Goal: Information Seeking & Learning: Find specific fact

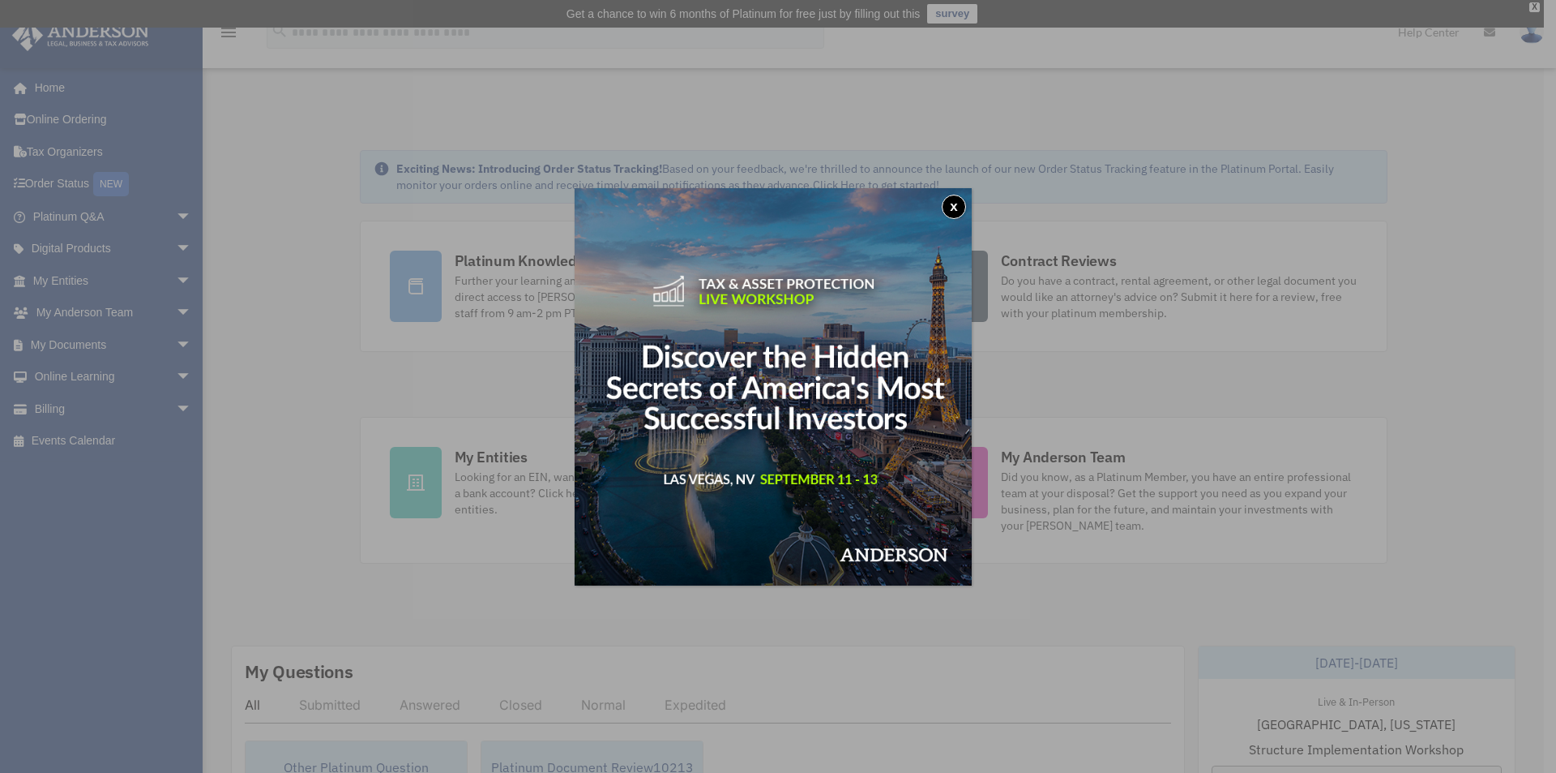
click at [950, 208] on button "x" at bounding box center [954, 207] width 24 height 24
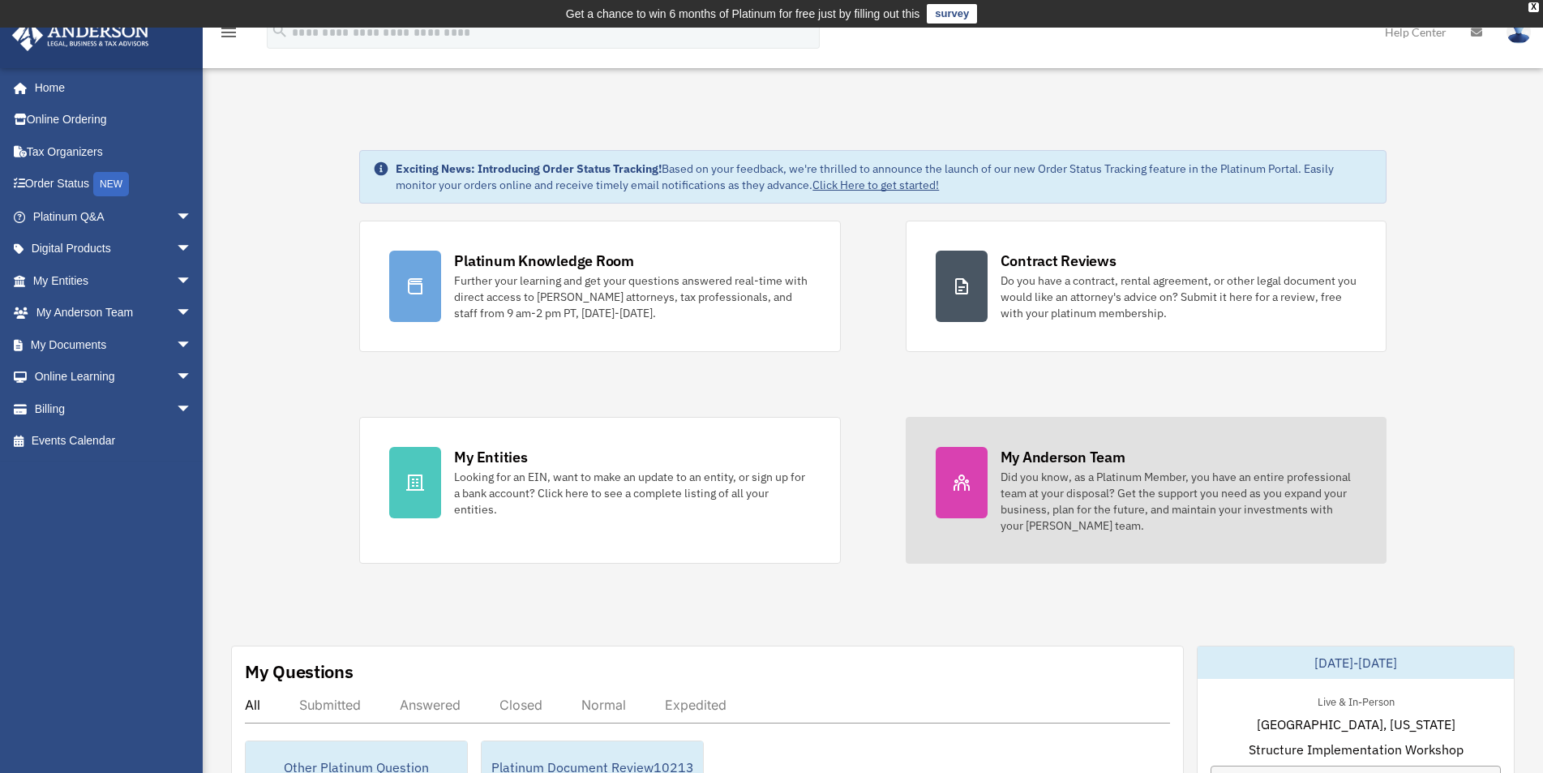
click at [1133, 477] on div "Did you know, as a Platinum Member, you have an entire professional team at you…" at bounding box center [1178, 501] width 356 height 65
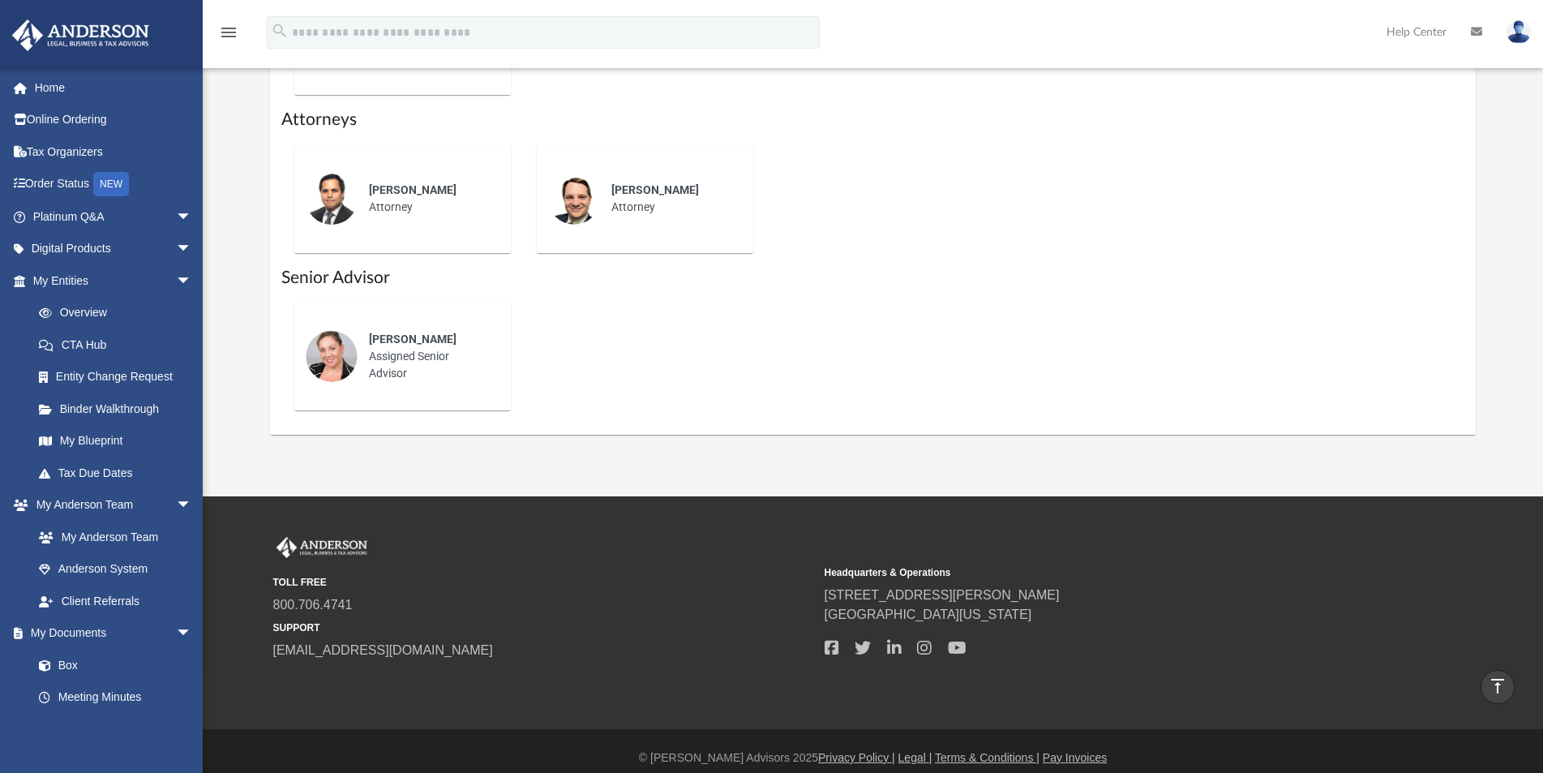
scroll to position [811, 0]
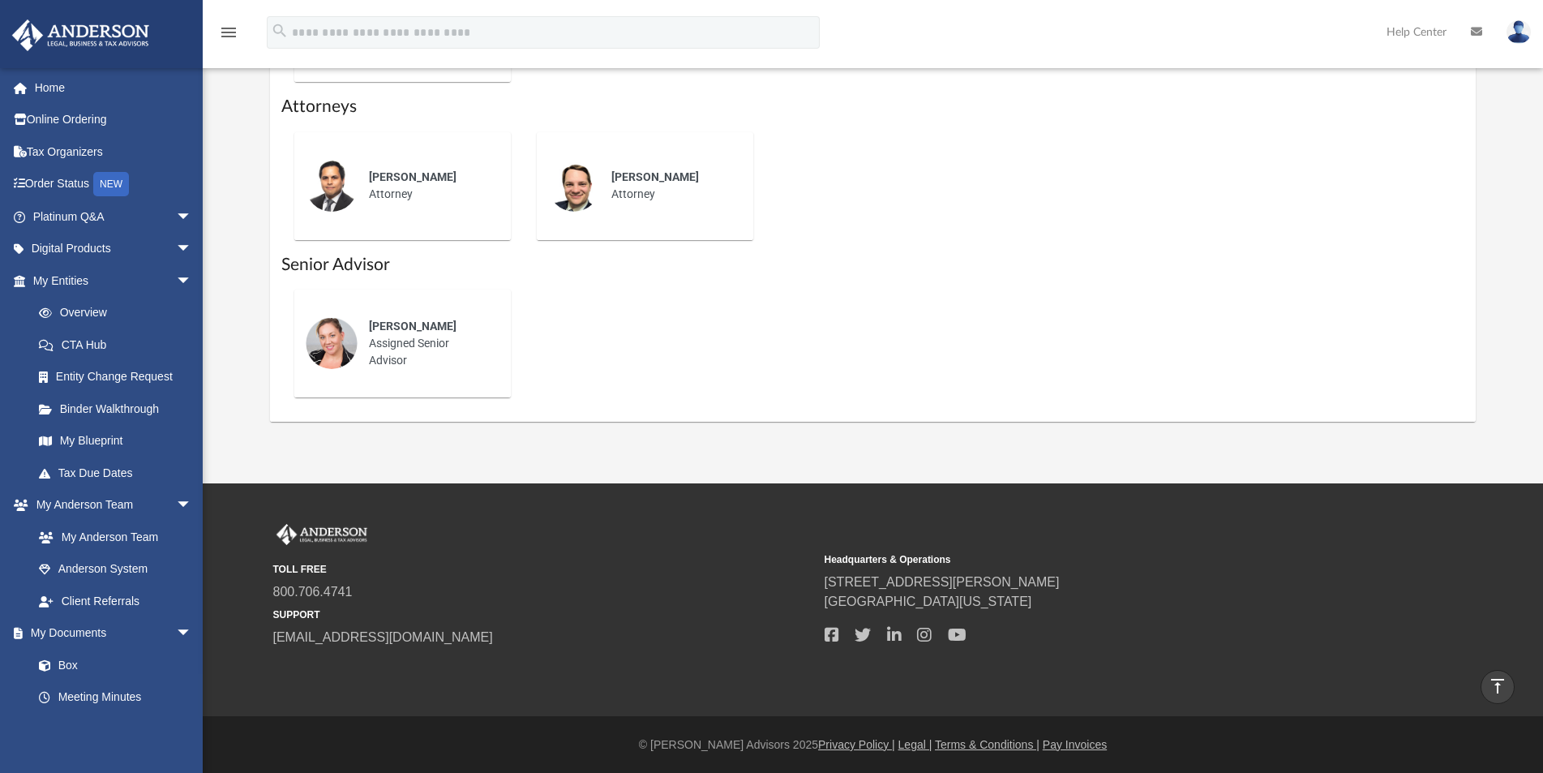
click at [405, 340] on div "Shaena Aguilar Assigned Senior Advisor" at bounding box center [428, 343] width 142 height 74
click at [330, 332] on img at bounding box center [332, 343] width 52 height 52
click at [71, 152] on link "Tax Organizers" at bounding box center [113, 151] width 205 height 32
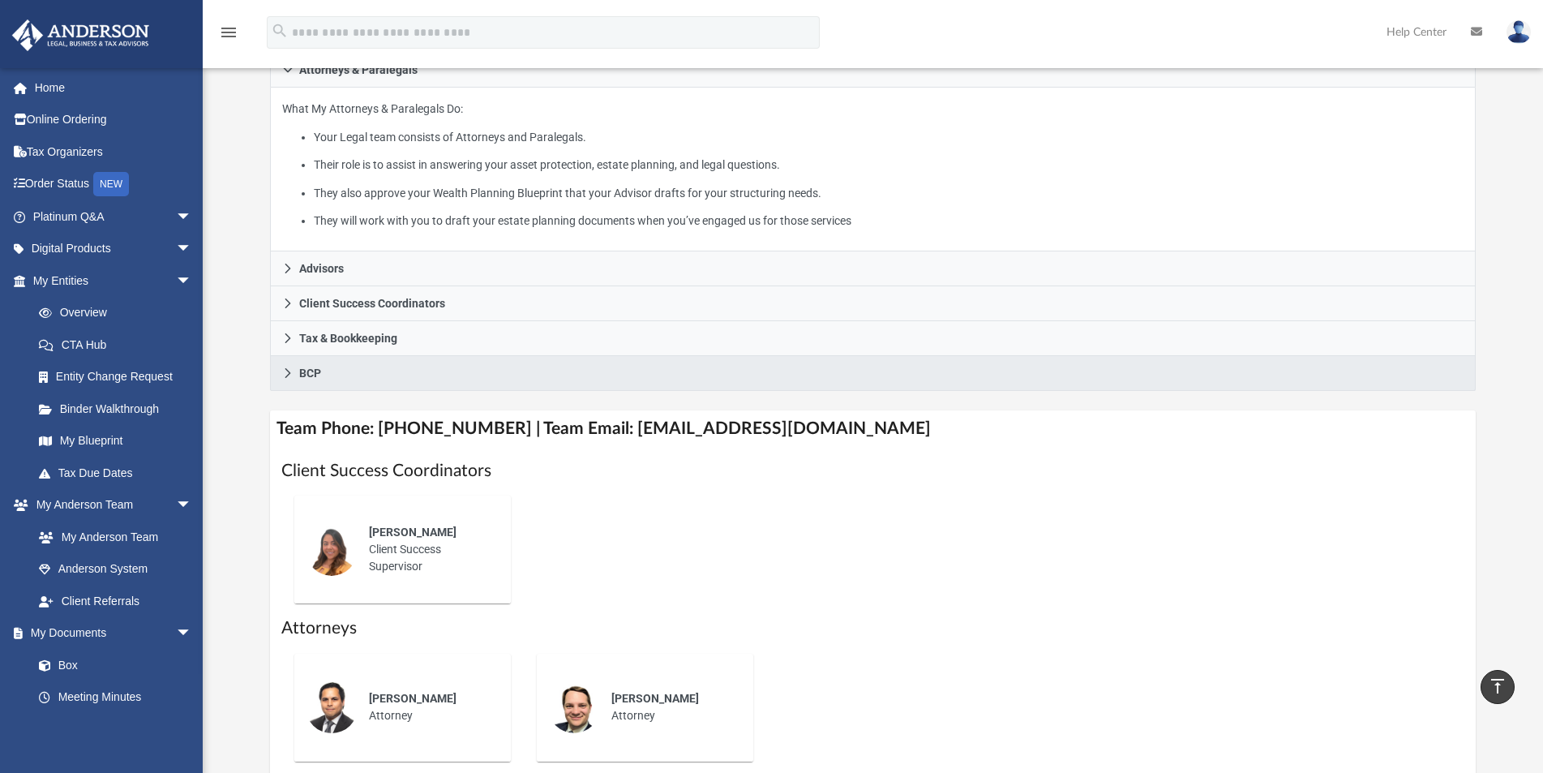
scroll to position [255, 0]
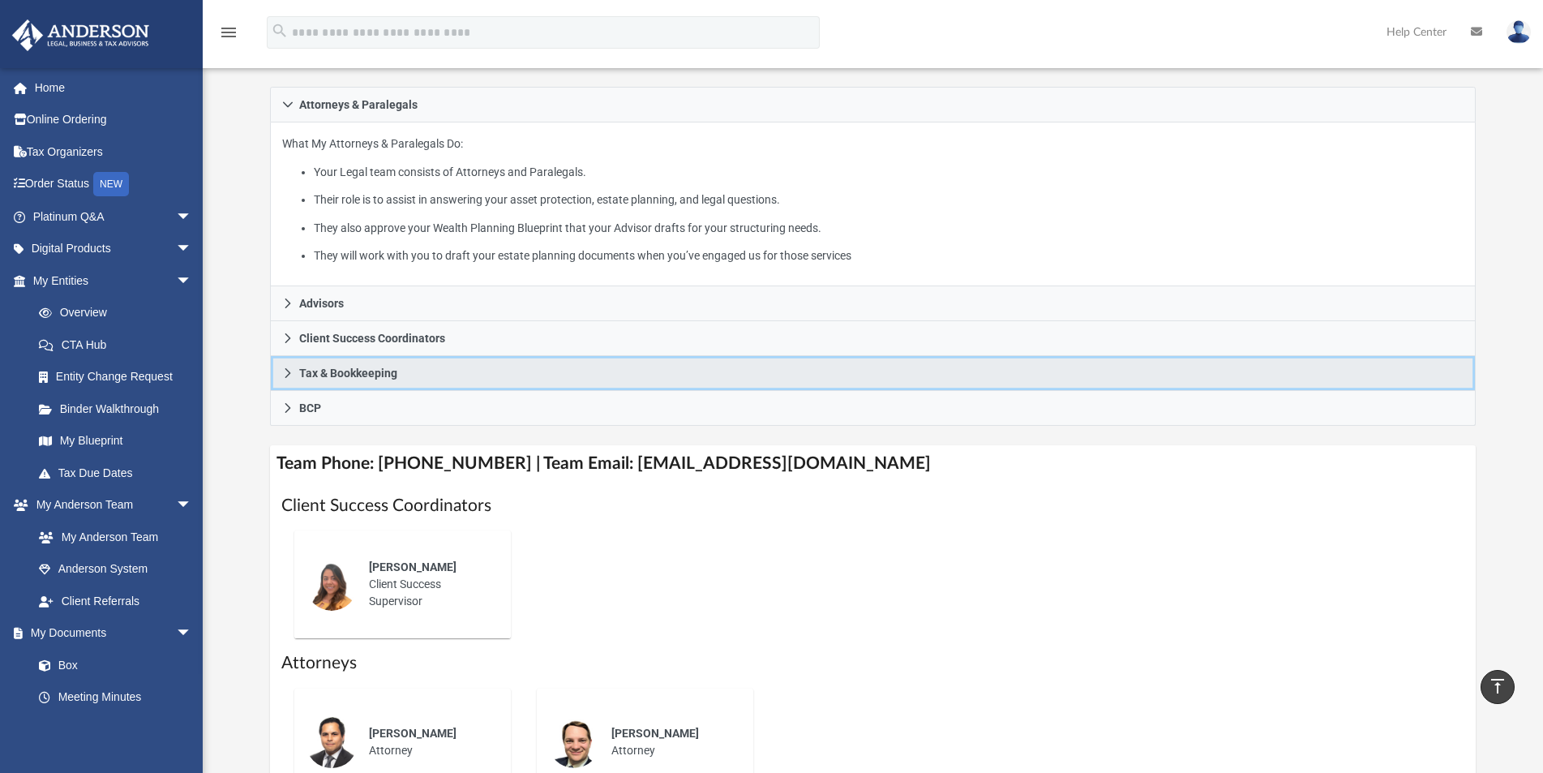
click at [337, 373] on span "Tax & Bookkeeping" at bounding box center [348, 372] width 98 height 11
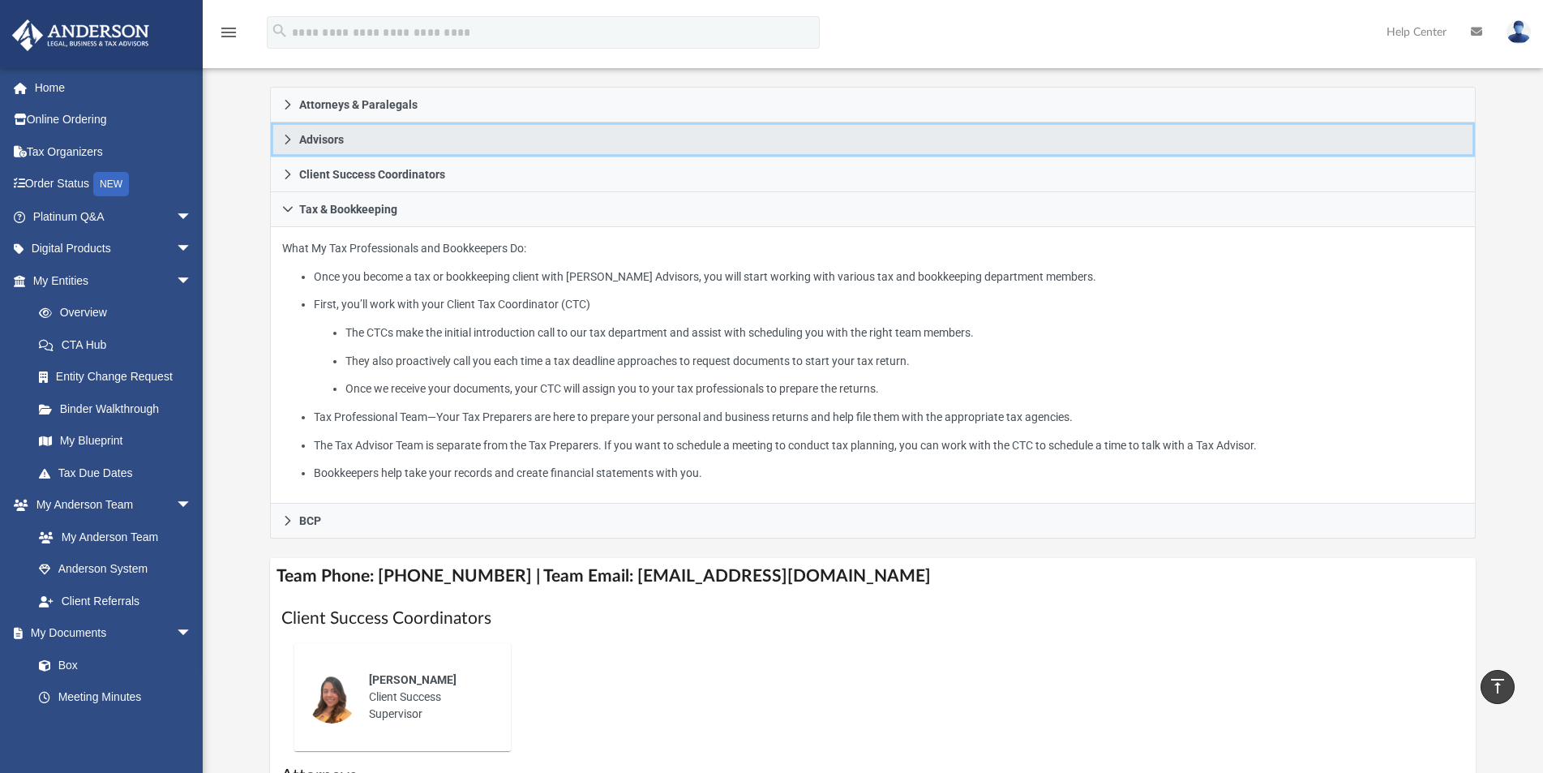
click at [323, 135] on span "Advisors" at bounding box center [321, 139] width 45 height 11
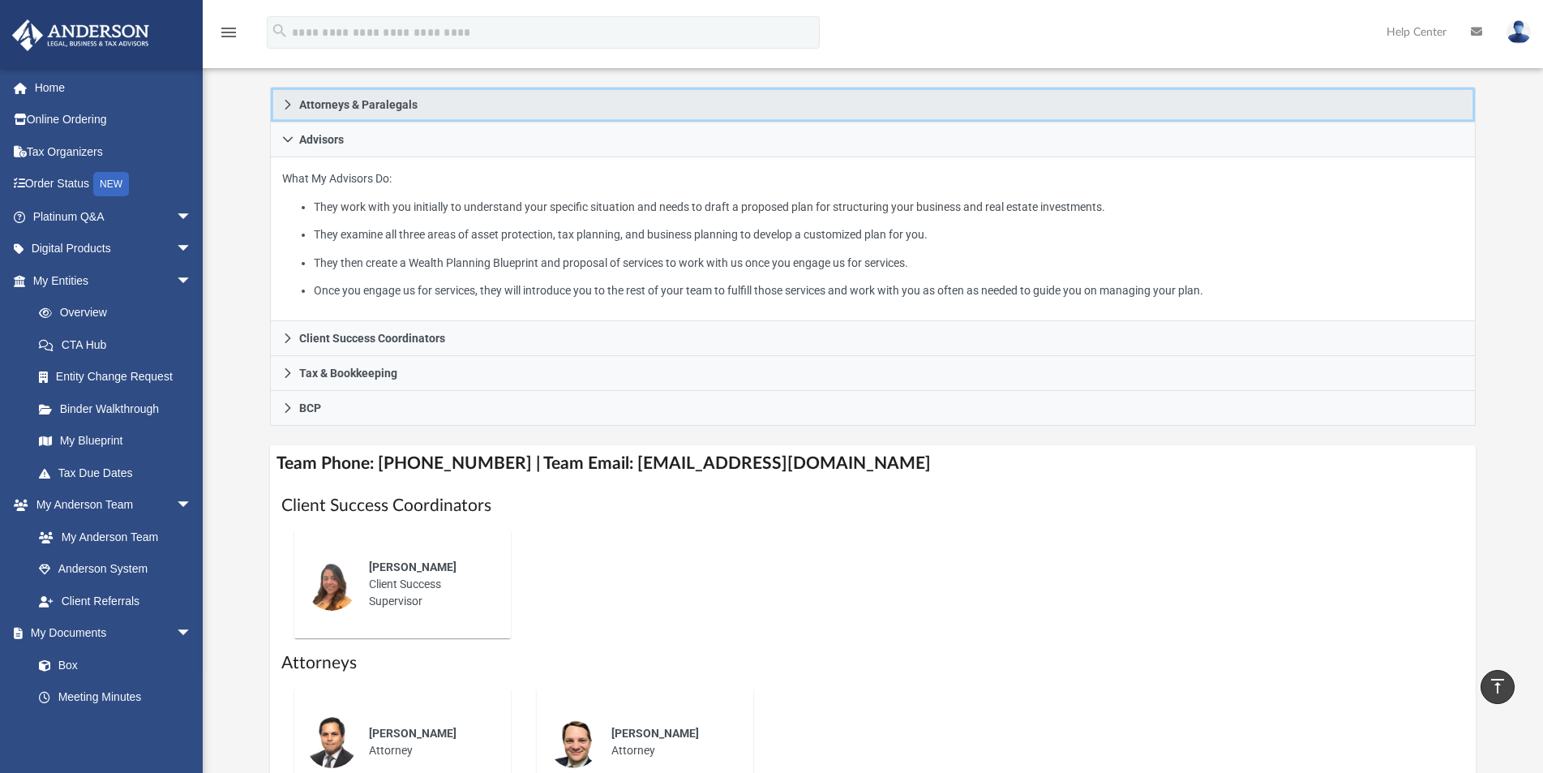
click at [336, 105] on span "Attorneys & Paralegals" at bounding box center [358, 104] width 118 height 11
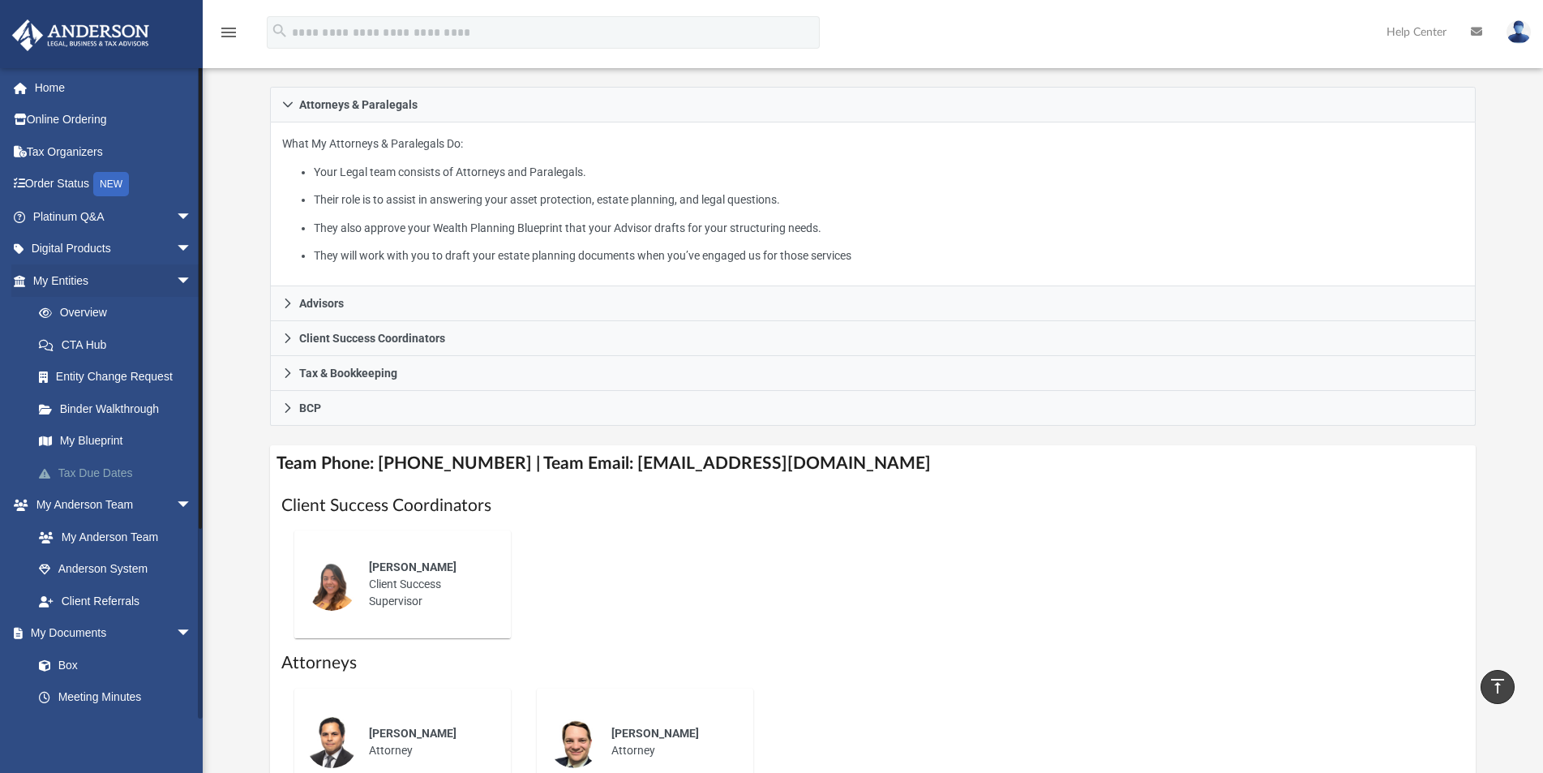
click at [88, 482] on link "Tax Due Dates" at bounding box center [120, 472] width 194 height 32
